Goal: Task Accomplishment & Management: Complete application form

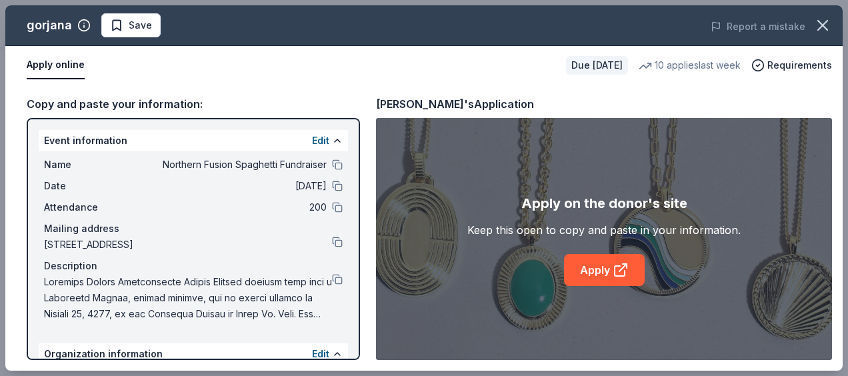
scroll to position [155, 0]
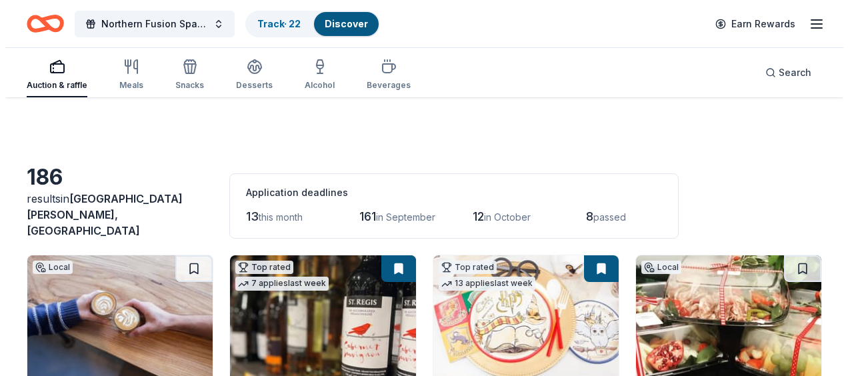
scroll to position [1676, 0]
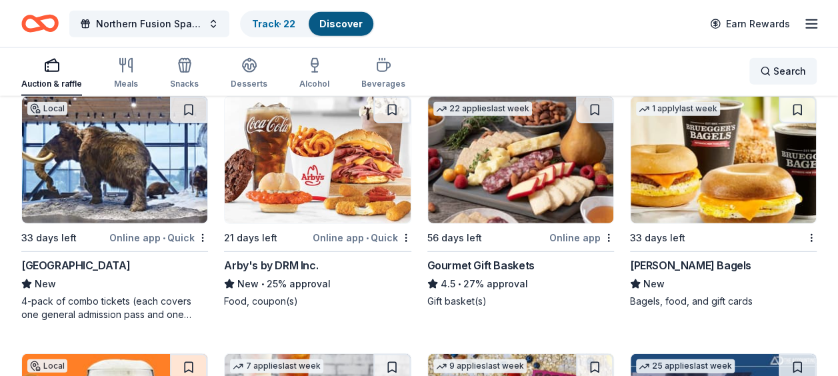
click at [779, 72] on span "Search" at bounding box center [789, 71] width 33 height 16
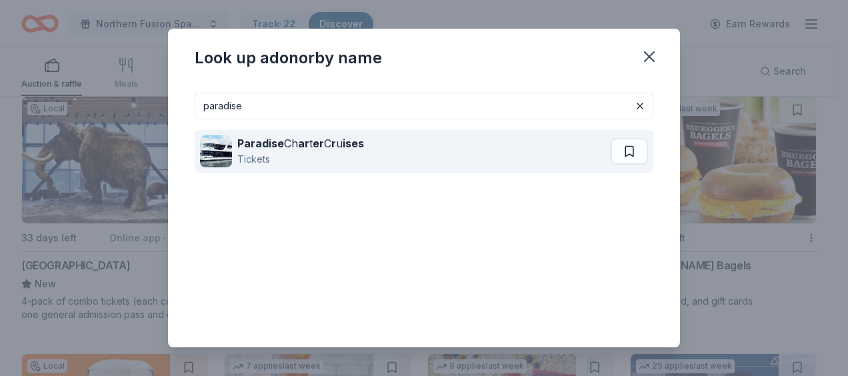
type input "paradise"
click at [409, 148] on div "Paradise Ch ar t er C r u ises Tickets" at bounding box center [405, 151] width 411 height 43
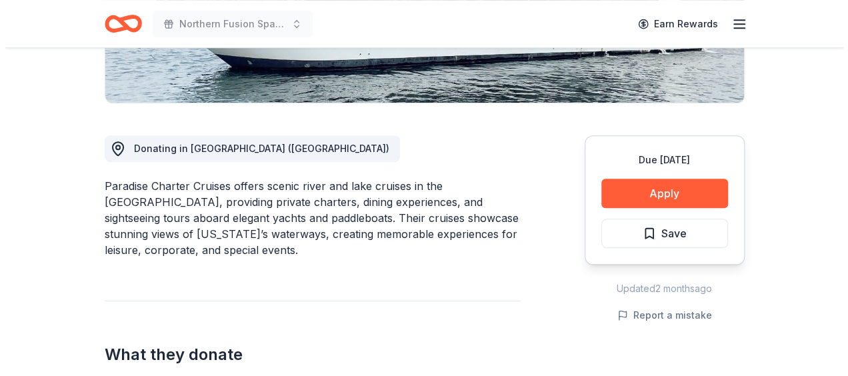
scroll to position [307, 0]
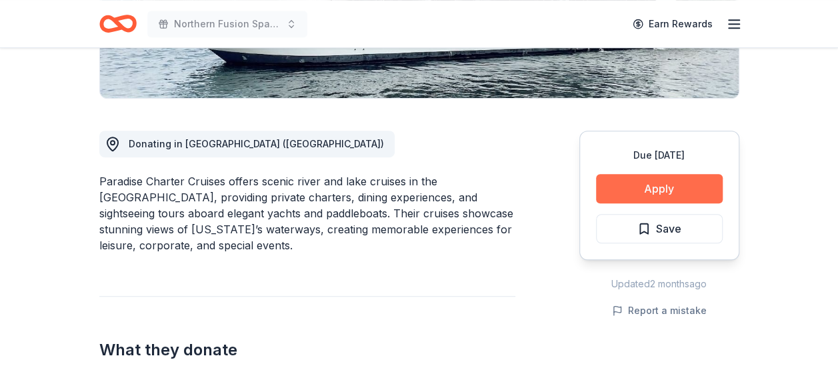
click at [607, 188] on button "Apply" at bounding box center [659, 188] width 127 height 29
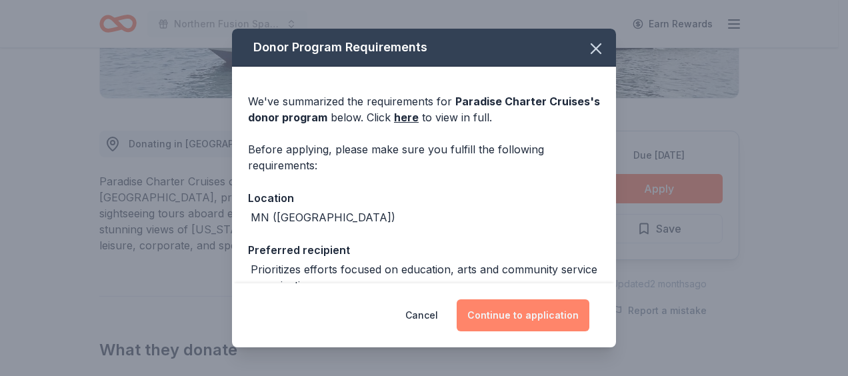
click at [528, 309] on button "Continue to application" at bounding box center [523, 315] width 133 height 32
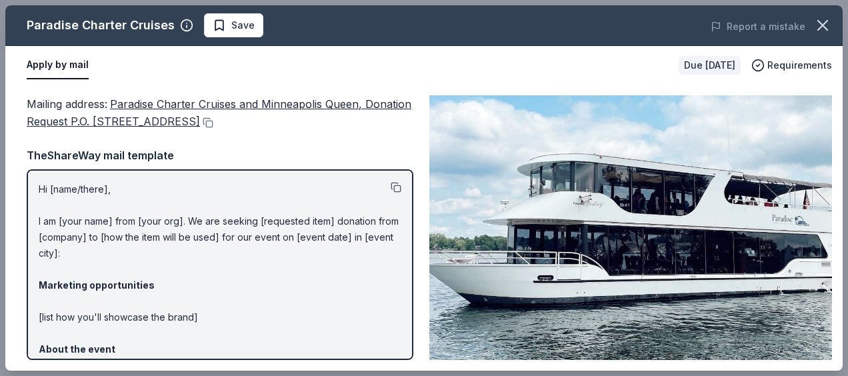
click at [391, 185] on button at bounding box center [396, 187] width 11 height 11
